Goal: Obtain resource: Download file/media

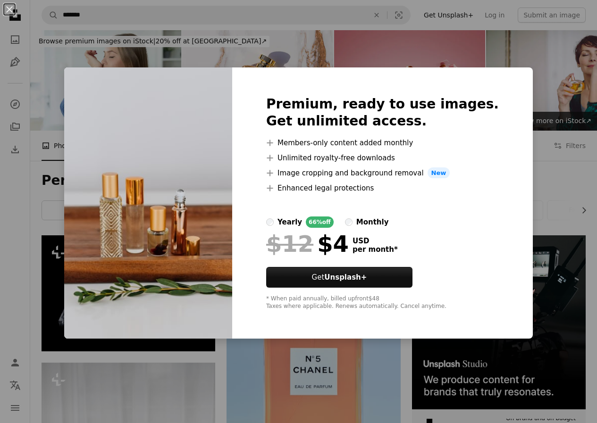
scroll to position [1007, 0]
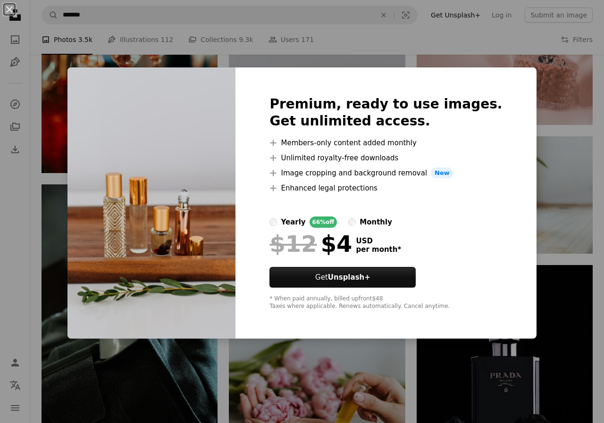
click at [529, 108] on div "An X shape Premium, ready to use images. Get unlimited access. A plus sign Memb…" at bounding box center [302, 211] width 604 height 423
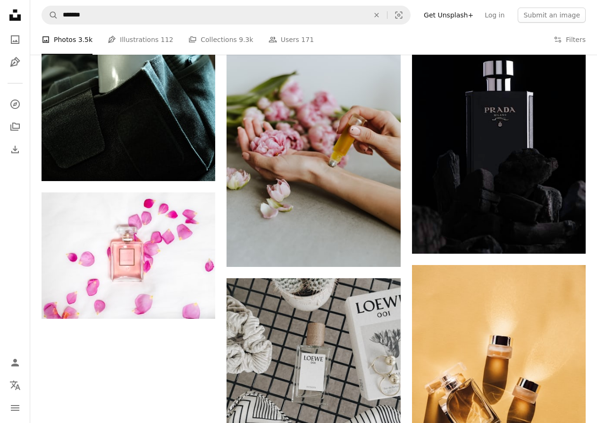
scroll to position [1510, 0]
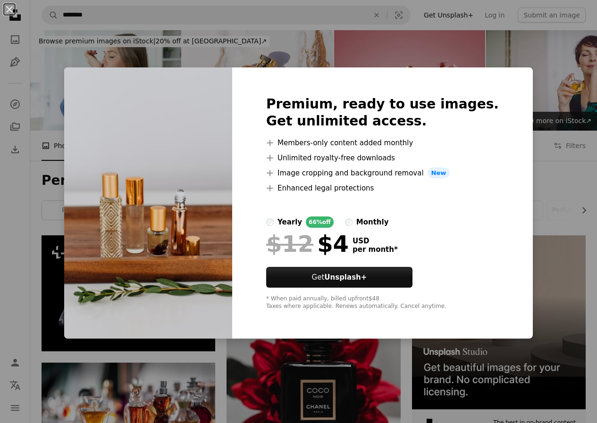
scroll to position [755, 0]
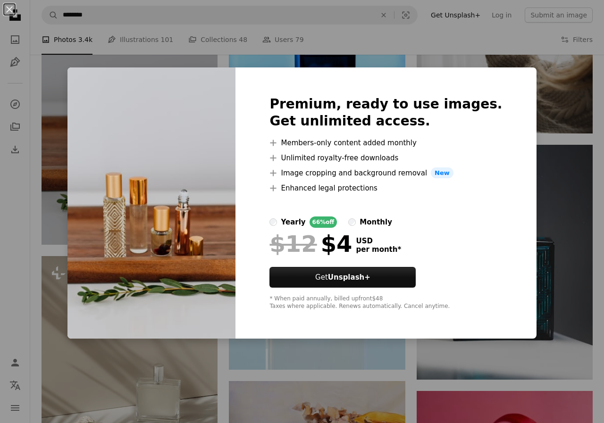
click at [537, 83] on div "An X shape Premium, ready to use images. Get unlimited access. A plus sign Memb…" at bounding box center [302, 211] width 604 height 423
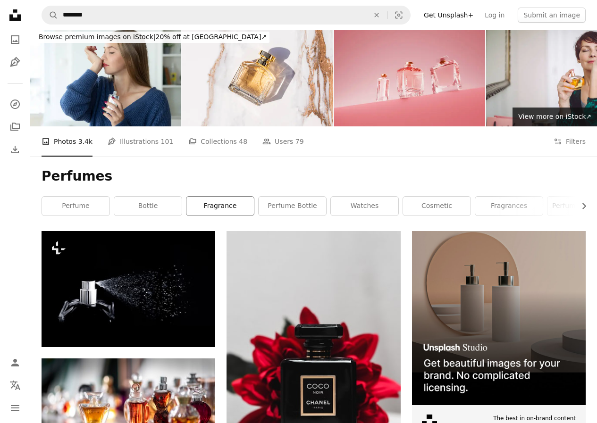
scroll to position [0, 0]
